Goal: Task Accomplishment & Management: Manage account settings

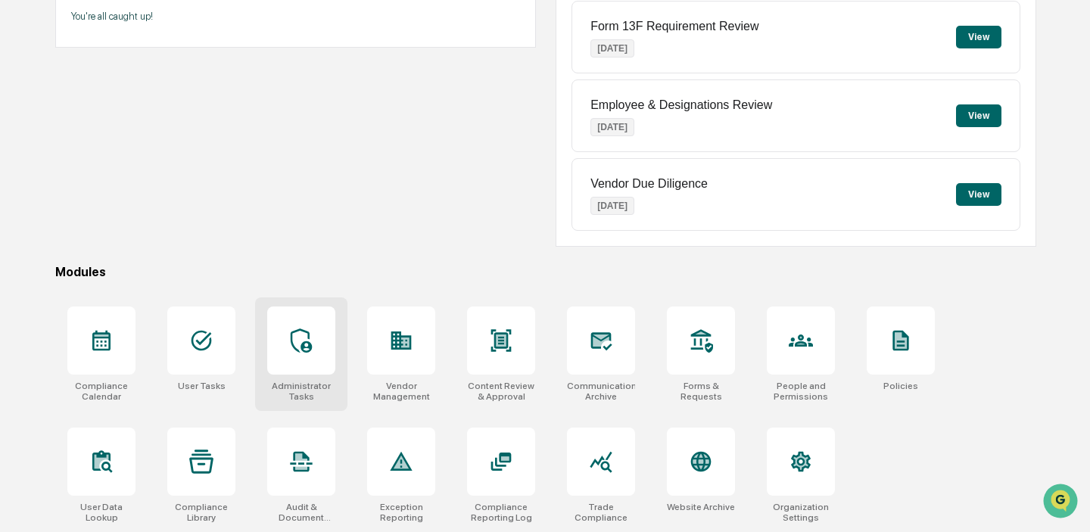
click at [301, 360] on div at bounding box center [301, 341] width 68 height 68
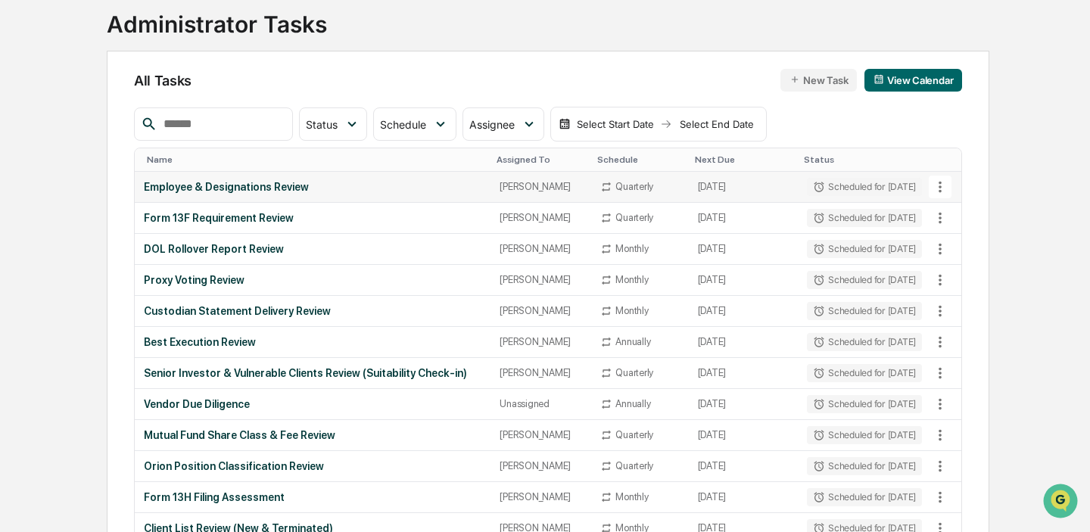
scroll to position [99, 0]
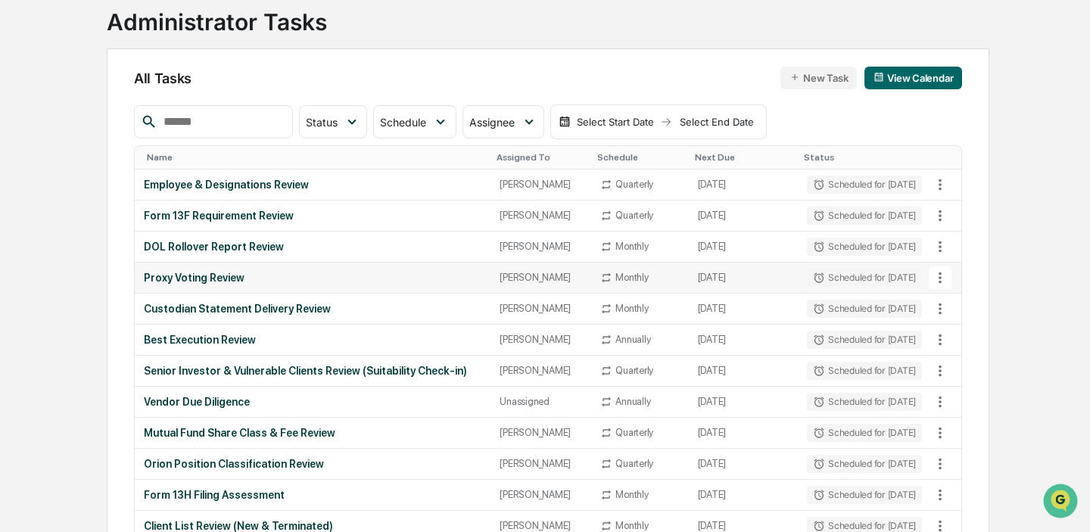
click at [941, 273] on icon at bounding box center [940, 277] width 3 height 11
click at [965, 300] on li "View Task" at bounding box center [990, 303] width 121 height 28
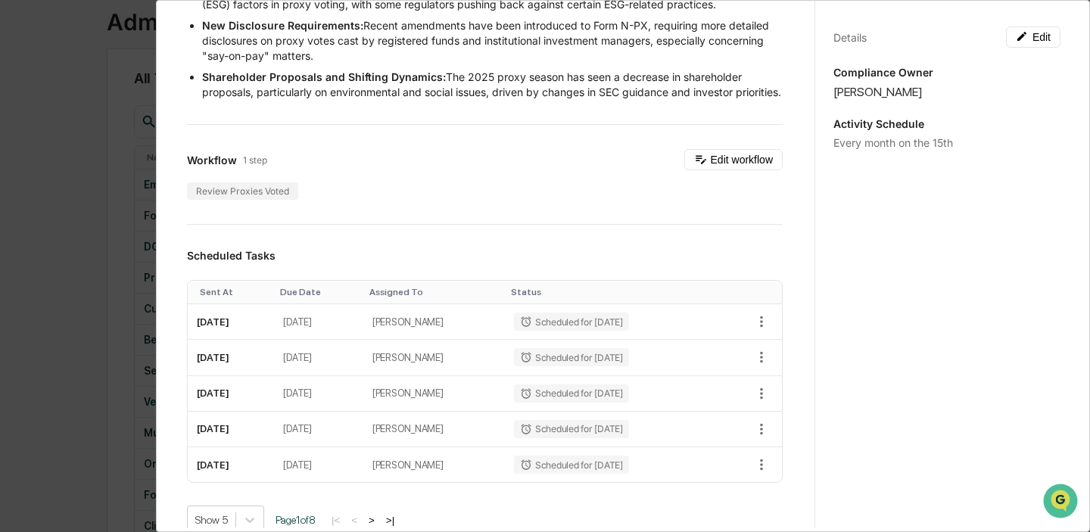
scroll to position [248, 0]
click at [762, 332] on icon "button" at bounding box center [761, 323] width 17 height 17
click at [792, 363] on li "Mark as Completed" at bounding box center [813, 365] width 125 height 28
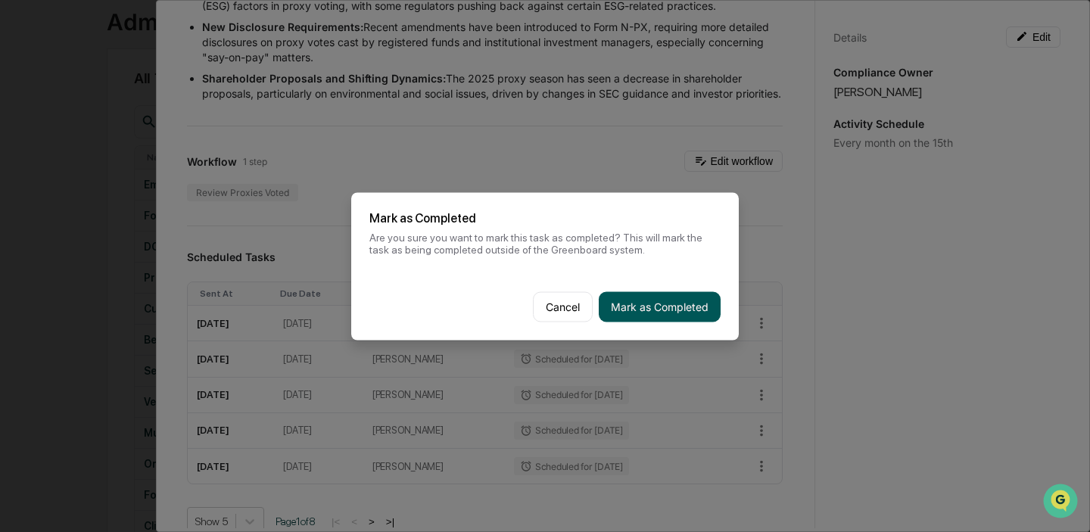
click at [675, 305] on button "Mark as Completed" at bounding box center [660, 307] width 122 height 30
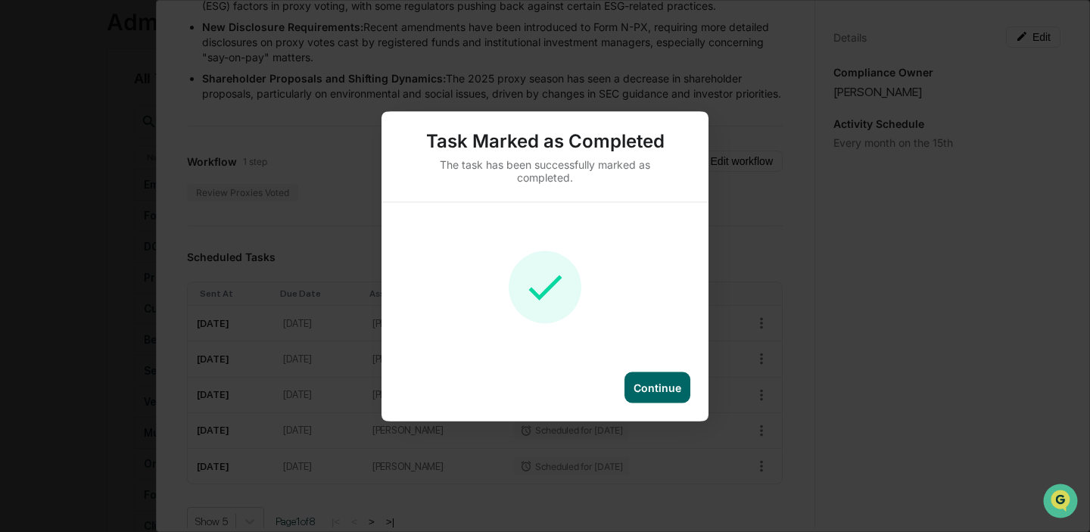
click at [660, 382] on div "Continue" at bounding box center [658, 387] width 48 height 13
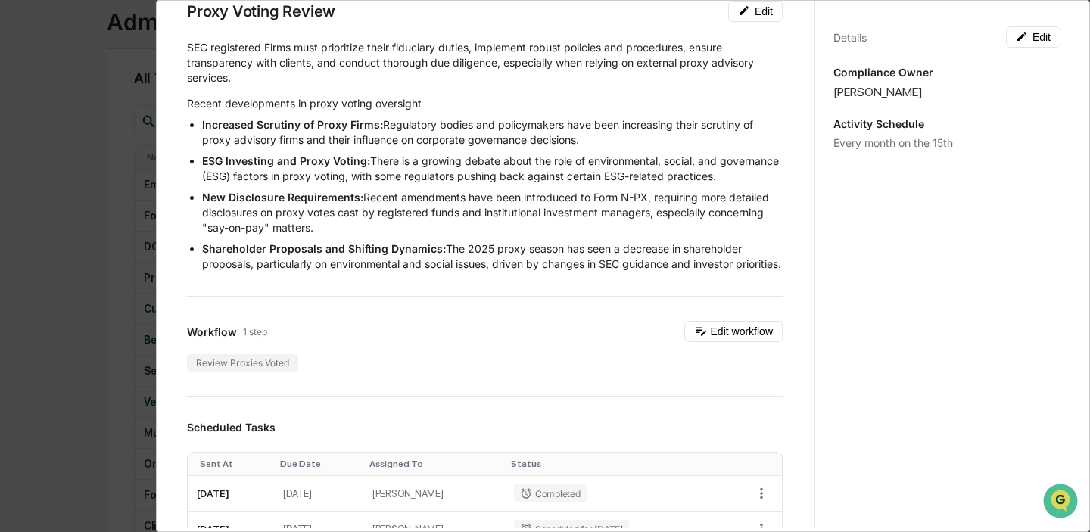
scroll to position [0, 0]
